Goal: Navigation & Orientation: Understand site structure

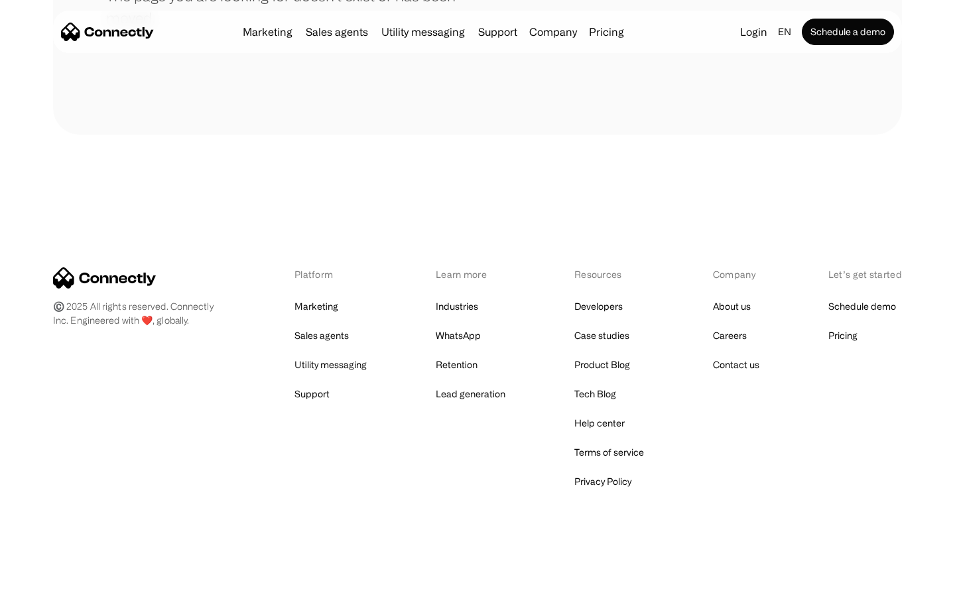
scroll to position [242, 0]
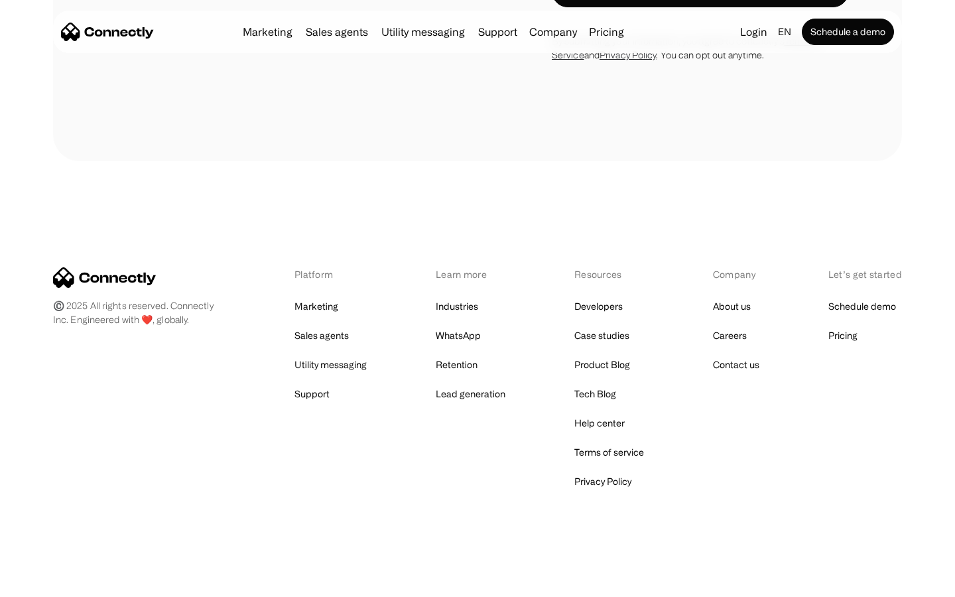
scroll to position [2562, 0]
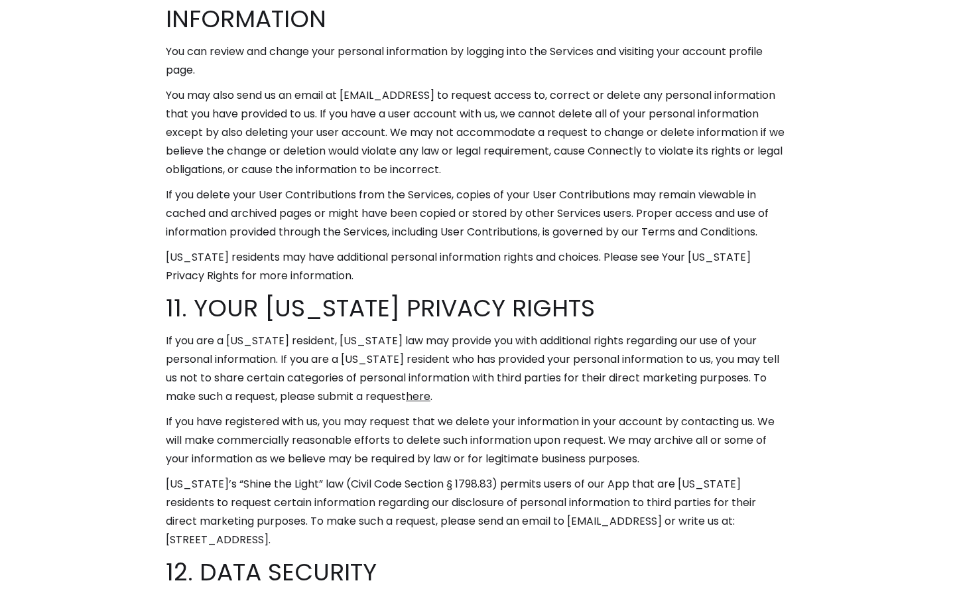
scroll to position [8168, 0]
